Goal: Task Accomplishment & Management: Manage account settings

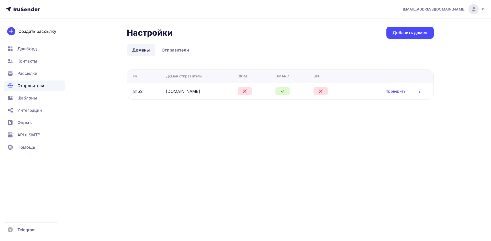
click at [397, 86] on td "Проверить Редактировать Удалить" at bounding box center [392, 91] width 84 height 17
click at [396, 91] on link "Проверить" at bounding box center [396, 91] width 20 height 5
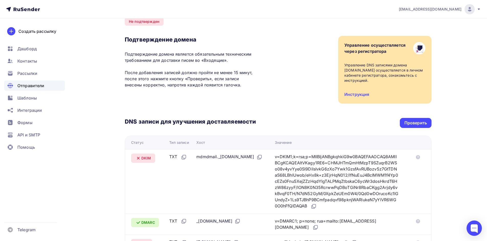
scroll to position [22, 0]
click at [419, 126] on div "Проверить" at bounding box center [416, 123] width 23 height 6
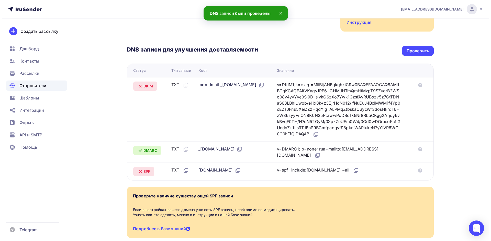
scroll to position [0, 0]
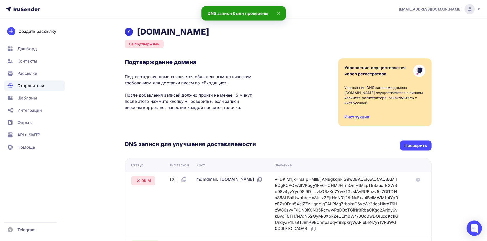
click at [130, 31] on icon at bounding box center [129, 32] width 4 height 4
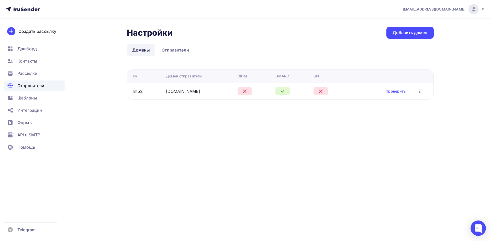
click at [424, 89] on div "Проверить Редактировать Удалить" at bounding box center [390, 91] width 76 height 7
click at [420, 90] on icon "button" at bounding box center [420, 91] width 1 height 4
click at [315, 114] on div "Настройки Настройки Добавить домен Домены Отправители Домены Отправители № Доме…" at bounding box center [245, 69] width 419 height 102
click at [173, 45] on link "Отправители" at bounding box center [175, 50] width 38 height 12
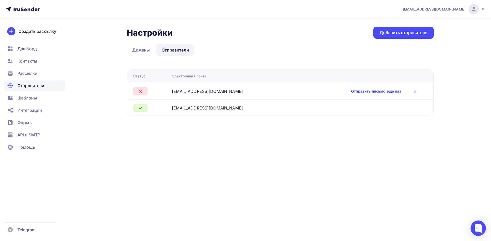
click at [364, 90] on link "Отправить письмо еще раз" at bounding box center [376, 91] width 50 height 5
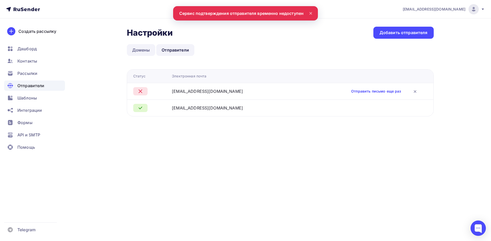
click at [140, 52] on link "Домены" at bounding box center [141, 50] width 29 height 12
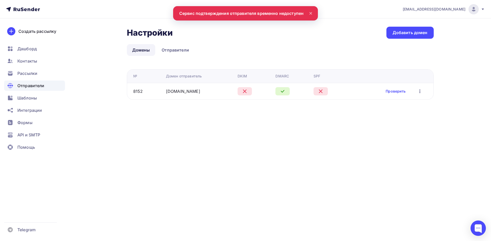
click at [243, 90] on icon at bounding box center [245, 91] width 6 height 6
click at [238, 77] on div "DKIM" at bounding box center [243, 75] width 10 height 5
click at [242, 92] on icon at bounding box center [245, 91] width 6 height 6
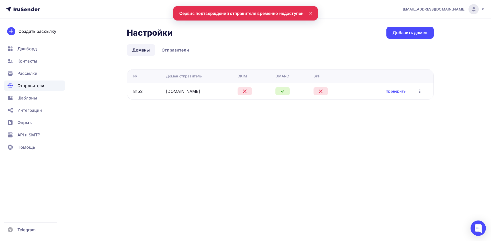
click at [242, 92] on icon at bounding box center [245, 91] width 6 height 6
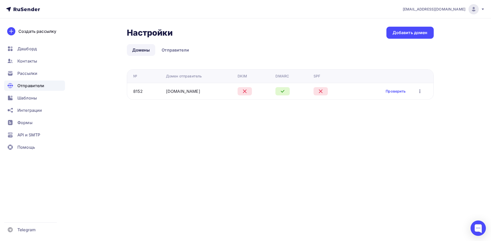
click at [242, 92] on icon at bounding box center [245, 91] width 6 height 6
click at [423, 92] on button "button" at bounding box center [420, 91] width 7 height 7
click at [340, 114] on div "Настройки Настройки Добавить домен Домены Отправители Домены Отправители № Доме…" at bounding box center [245, 69] width 419 height 102
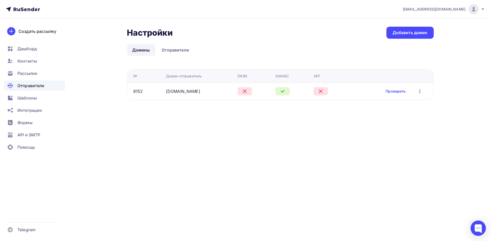
click at [421, 90] on icon "button" at bounding box center [420, 91] width 6 height 6
click at [291, 116] on div "Настройки Настройки Добавить домен Домены Отправители Домены Отправители № Доме…" at bounding box center [245, 69] width 419 height 102
